Goal: Task Accomplishment & Management: Complete application form

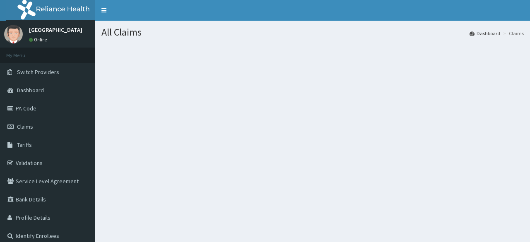
click at [48, 95] on link "Dashboard" at bounding box center [47, 90] width 95 height 18
click at [49, 90] on link "Dashboard" at bounding box center [47, 90] width 95 height 18
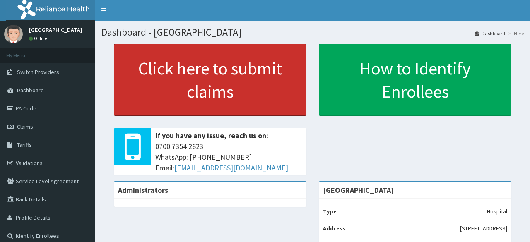
click at [165, 72] on link "Click here to submit claims" at bounding box center [210, 80] width 193 height 72
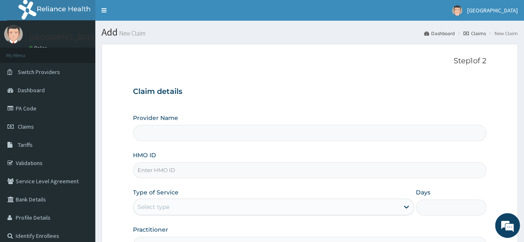
click at [193, 127] on input "Provider Name" at bounding box center [309, 133] width 353 height 16
type input "[GEOGRAPHIC_DATA]"
click at [169, 176] on input "HMO ID" at bounding box center [309, 170] width 353 height 16
type input "Eis/10677/a"
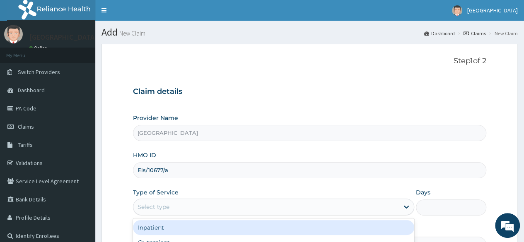
click at [176, 208] on div "Select type" at bounding box center [266, 207] width 266 height 13
click at [166, 225] on div "Inpatient" at bounding box center [273, 227] width 281 height 15
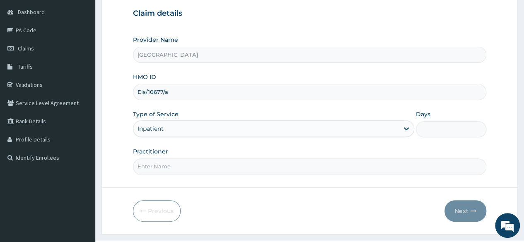
scroll to position [96, 0]
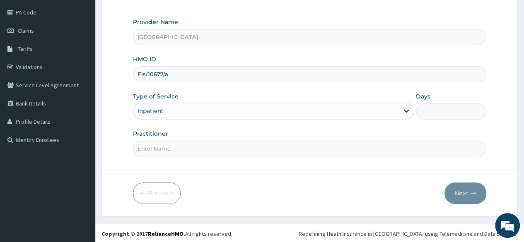
click at [244, 148] on input "Practitioner" at bounding box center [309, 149] width 353 height 16
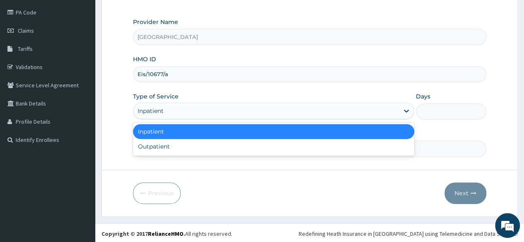
click at [240, 147] on div "Outpatient" at bounding box center [273, 146] width 281 height 15
type input "1"
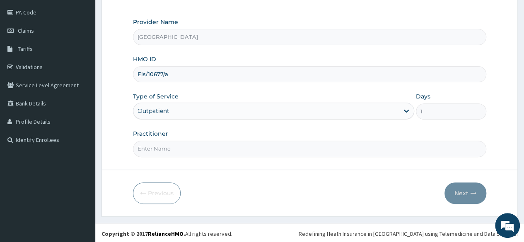
click at [251, 147] on input "Practitioner" at bounding box center [309, 149] width 353 height 16
type input "[PERSON_NAME]"
click at [458, 200] on button "Next" at bounding box center [466, 194] width 42 height 22
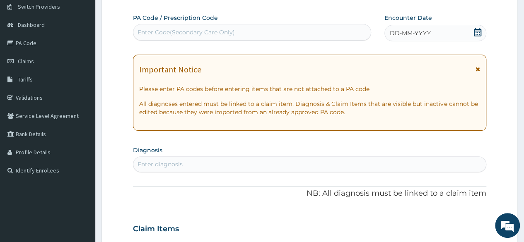
scroll to position [64, 0]
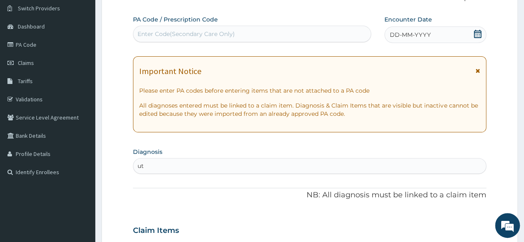
type input "u"
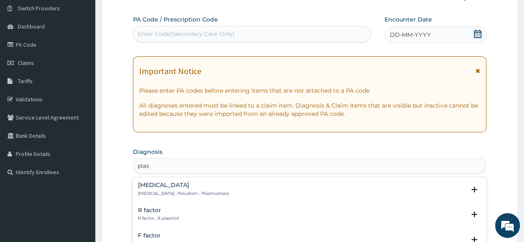
type input "plas"
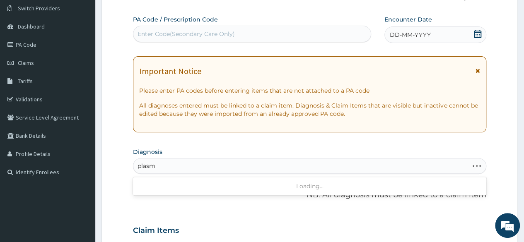
type input "plasmo"
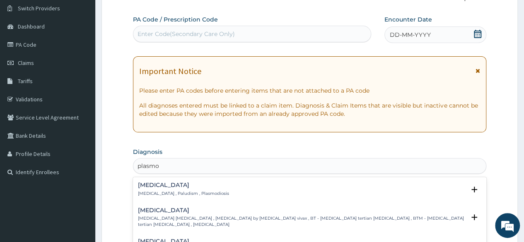
click at [203, 191] on p "[MEDICAL_DATA] , Paludism , Plasmodiosis" at bounding box center [183, 194] width 91 height 6
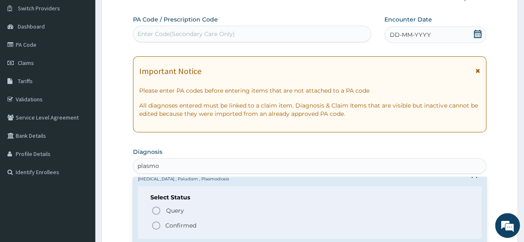
scroll to position [24, 0]
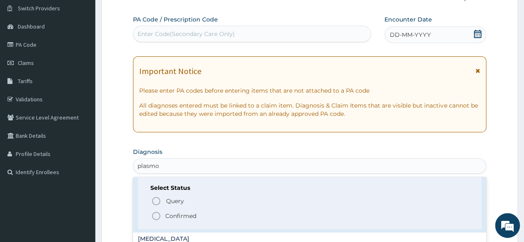
click at [192, 214] on p "Confirmed" at bounding box center [180, 216] width 31 height 8
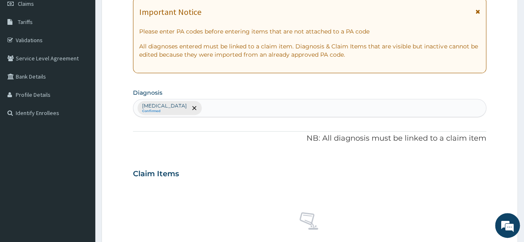
scroll to position [0, 0]
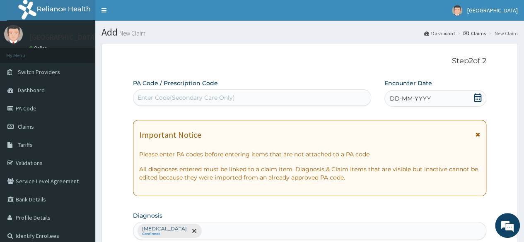
click at [104, 6] on link "Toggle navigation" at bounding box center [103, 10] width 17 height 21
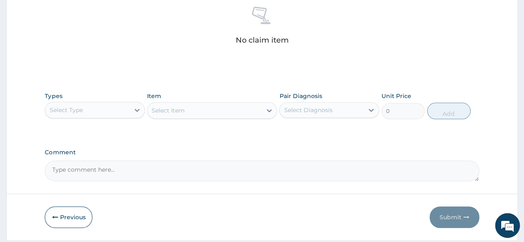
scroll to position [353, 0]
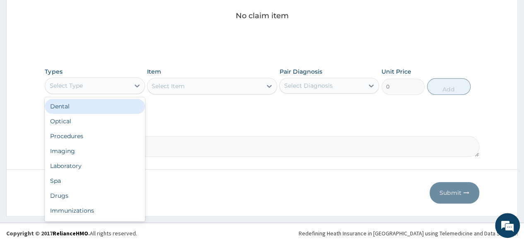
click at [90, 195] on div "Drugs" at bounding box center [95, 195] width 100 height 15
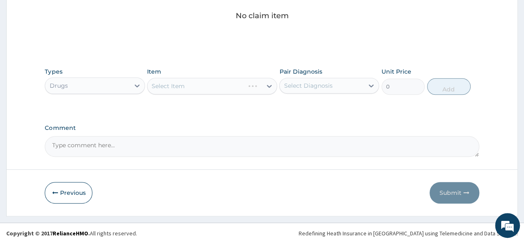
click at [169, 87] on div "Select Item" at bounding box center [212, 86] width 130 height 17
click at [144, 87] on div "Drugs" at bounding box center [95, 85] width 100 height 17
click at [152, 85] on div "Select Item" at bounding box center [212, 86] width 130 height 17
click at [273, 84] on div "Select Item" at bounding box center [212, 86] width 130 height 17
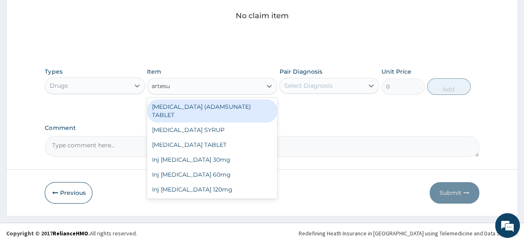
type input "artesun"
click at [208, 183] on div "Inj [MEDICAL_DATA] 120mg" at bounding box center [212, 189] width 130 height 15
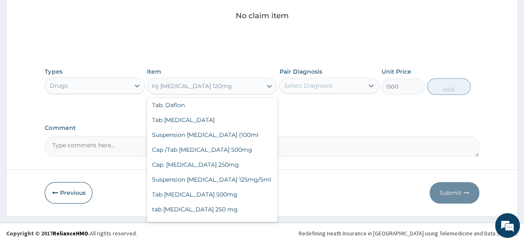
scroll to position [15673, 0]
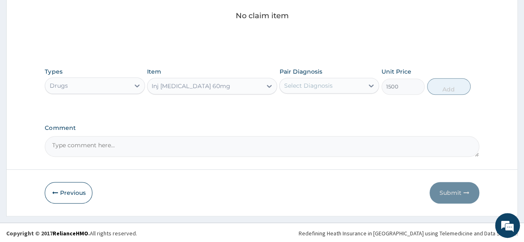
type input "1100"
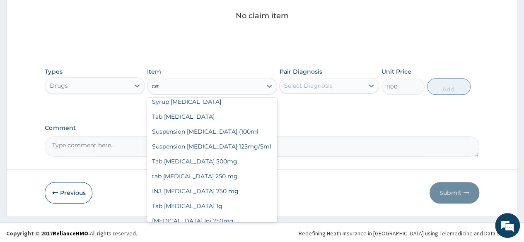
scroll to position [416, 0]
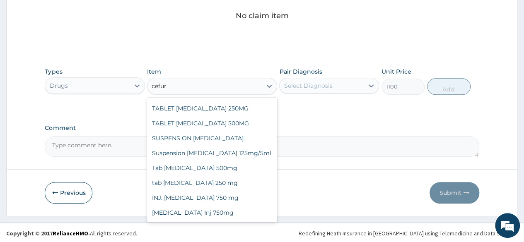
type input "cefuro"
click at [215, 200] on div "INJ. [MEDICAL_DATA] 750 mg" at bounding box center [212, 198] width 130 height 15
type input "1600"
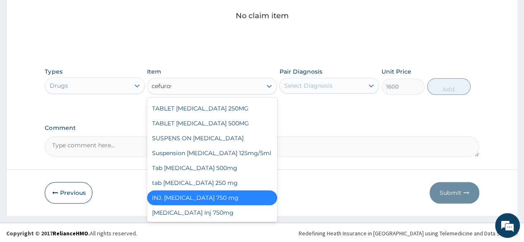
scroll to position [0, 0]
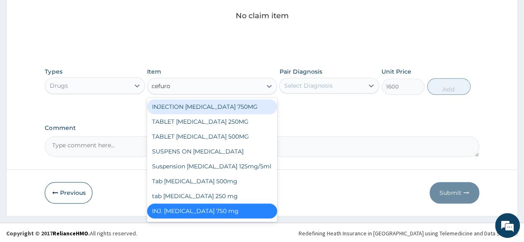
type input "cefurox"
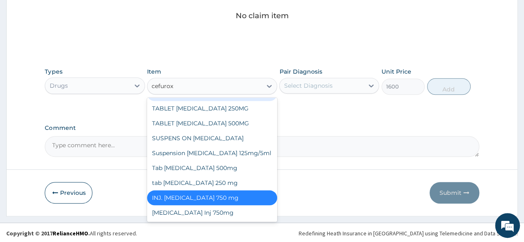
click at [246, 154] on div "Suspension [MEDICAL_DATA] 125mg/5ml" at bounding box center [212, 153] width 130 height 15
type input "2000"
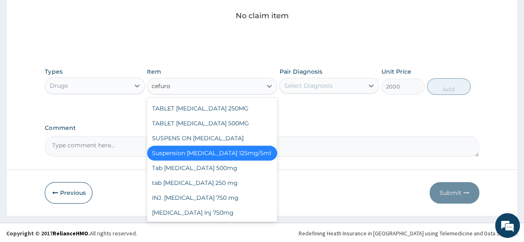
type input "cefurox"
click at [218, 140] on div "SUSPENS ON [MEDICAL_DATA]" at bounding box center [212, 138] width 130 height 15
type input "1500"
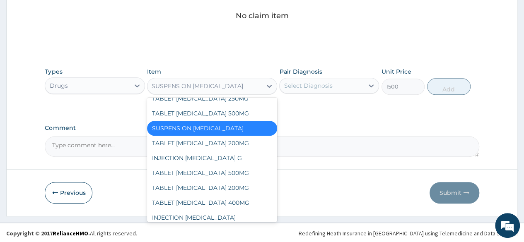
scroll to position [15101, 0]
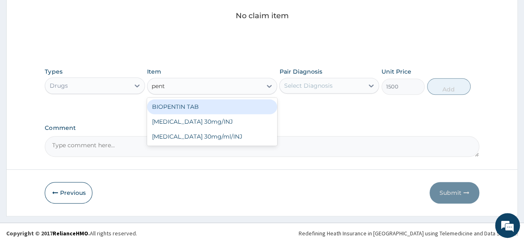
type input "penta"
click at [247, 123] on div "[MEDICAL_DATA] 30mg/ml/INJ" at bounding box center [212, 121] width 130 height 15
type input "105"
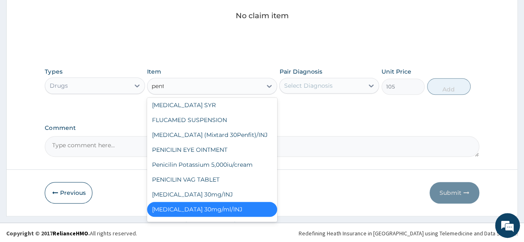
scroll to position [0, 0]
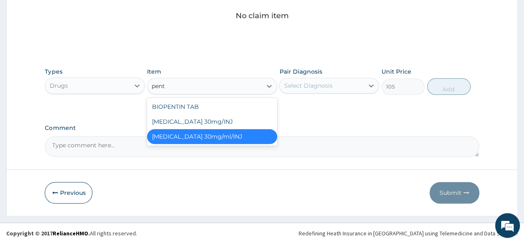
type input "penta"
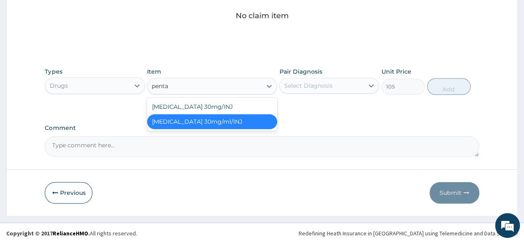
click at [238, 104] on div "[MEDICAL_DATA] 30mg/INJ" at bounding box center [212, 106] width 130 height 15
type input "131.25"
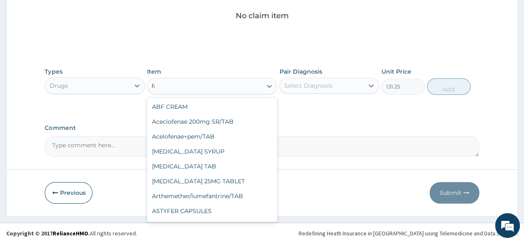
type input "f"
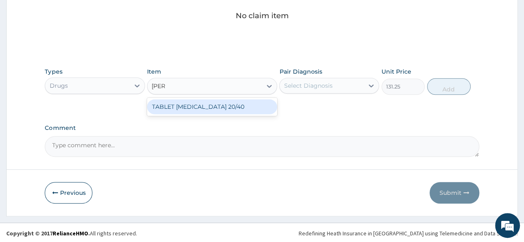
type input "coart"
click at [241, 105] on div "TABLET [MEDICAL_DATA] 20/40" at bounding box center [212, 106] width 130 height 15
type input "40"
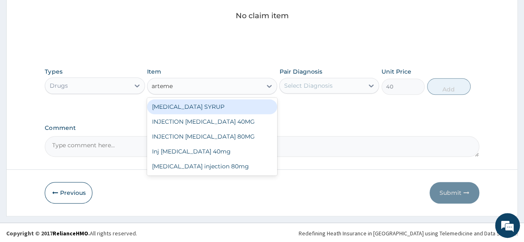
type input "arteme"
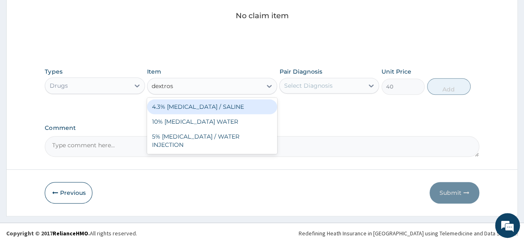
type input "[MEDICAL_DATA]"
click at [237, 137] on div "5% [MEDICAL_DATA] / WATER INJECTION" at bounding box center [212, 140] width 130 height 23
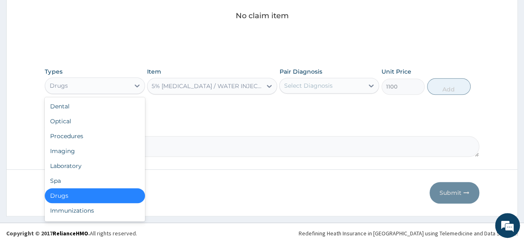
click at [118, 167] on div "Laboratory" at bounding box center [95, 166] width 100 height 15
type input "0"
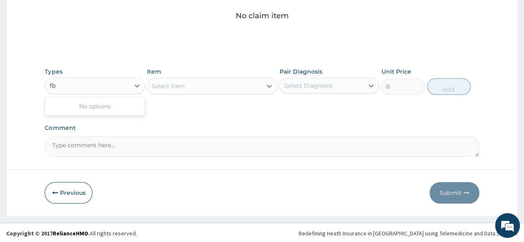
type input "f"
type input "i"
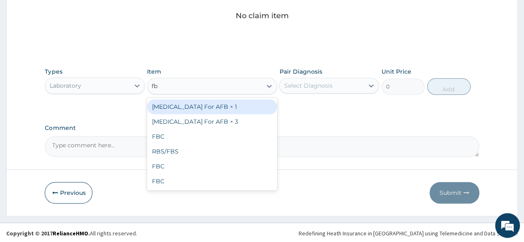
type input "fbc"
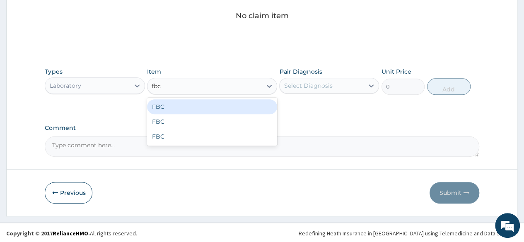
click at [224, 137] on div "FBC" at bounding box center [212, 136] width 130 height 15
type input "4000"
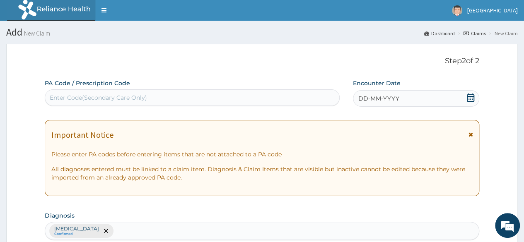
click at [99, 8] on link "Toggle navigation" at bounding box center [103, 10] width 17 height 21
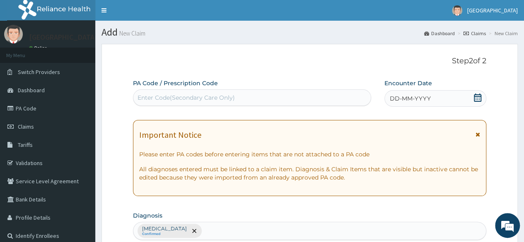
click at [62, 114] on link "PA Code" at bounding box center [47, 108] width 95 height 18
